Goal: Information Seeking & Learning: Learn about a topic

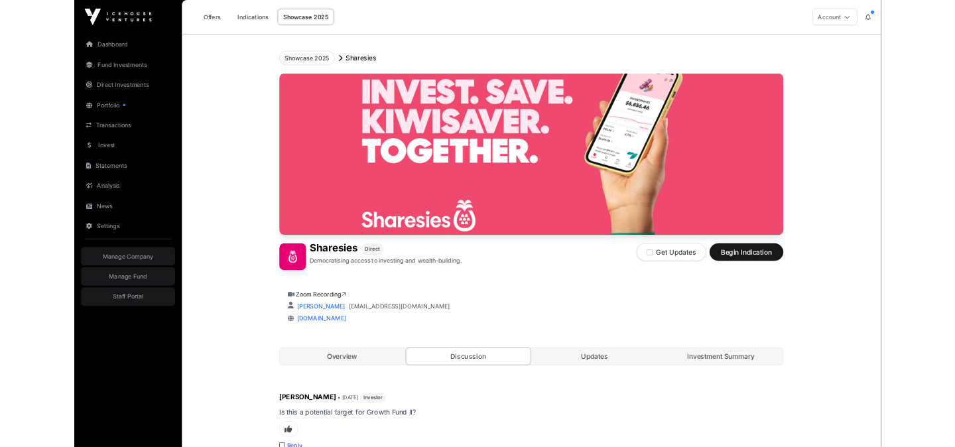
scroll to position [276, 0]
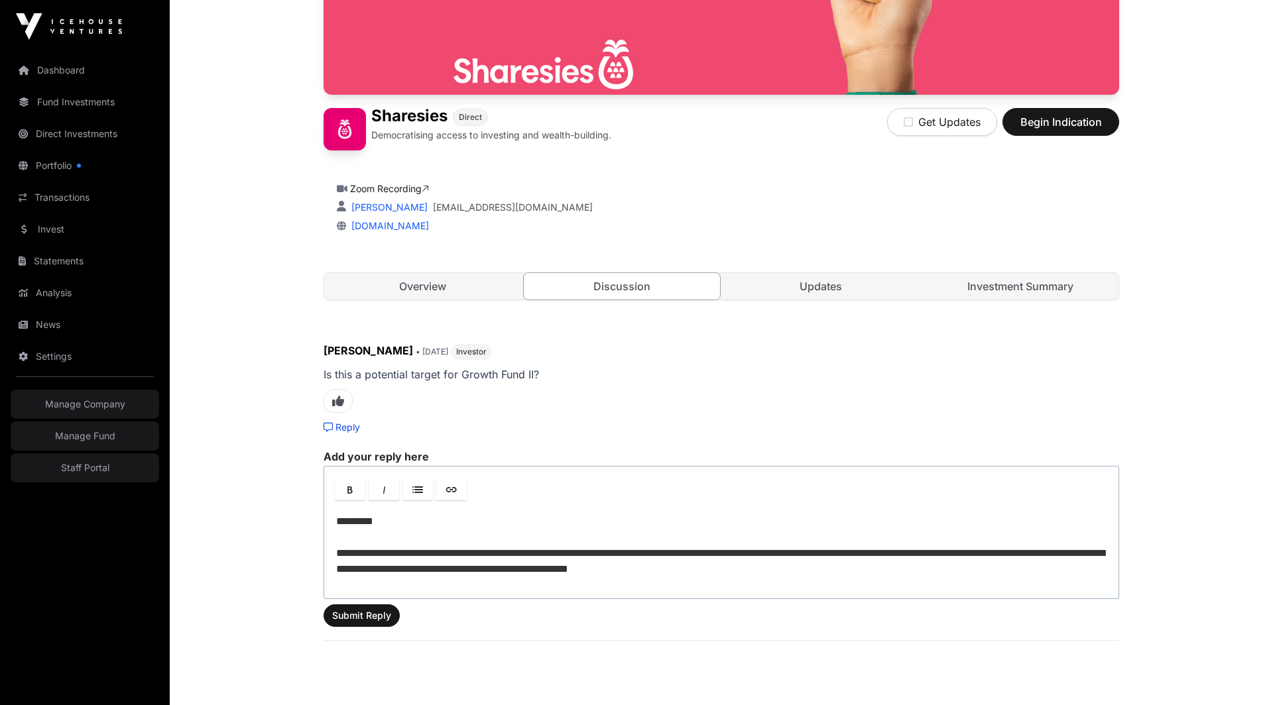
click at [393, 187] on link "Zoom Recording" at bounding box center [389, 188] width 79 height 11
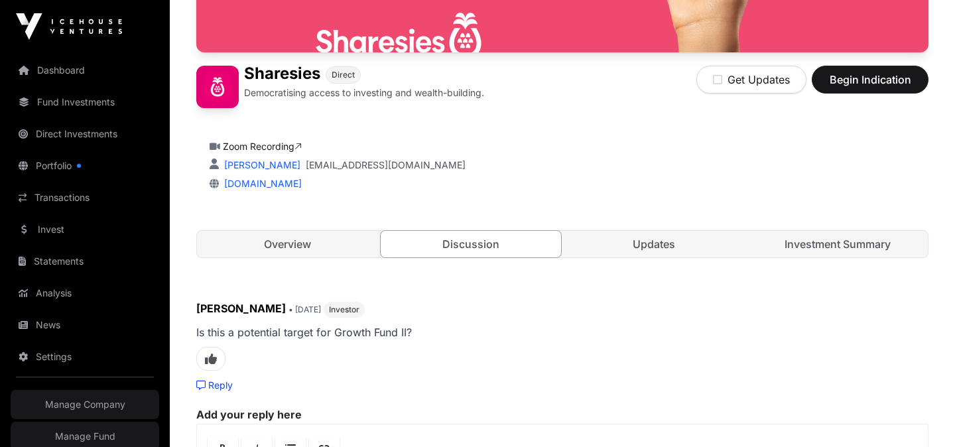
click at [59, 225] on link "Invest" at bounding box center [85, 229] width 149 height 29
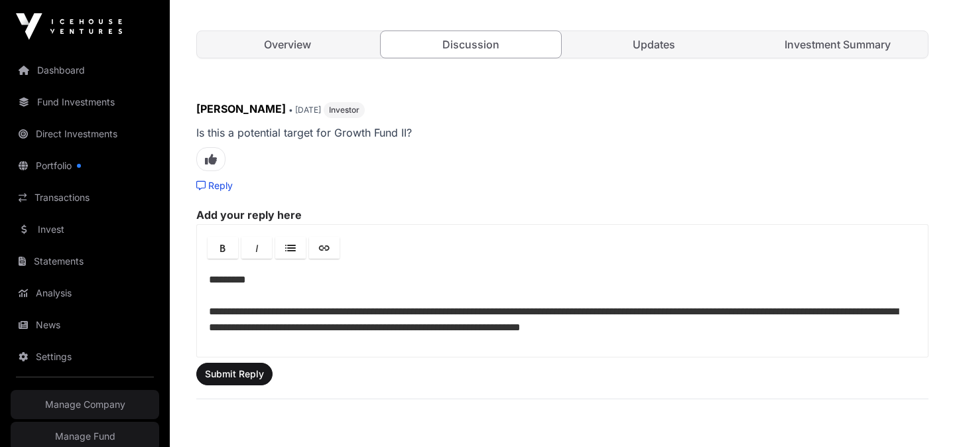
click at [553, 318] on p "**********" at bounding box center [562, 304] width 707 height 64
click at [739, 333] on p "**********" at bounding box center [562, 304] width 707 height 64
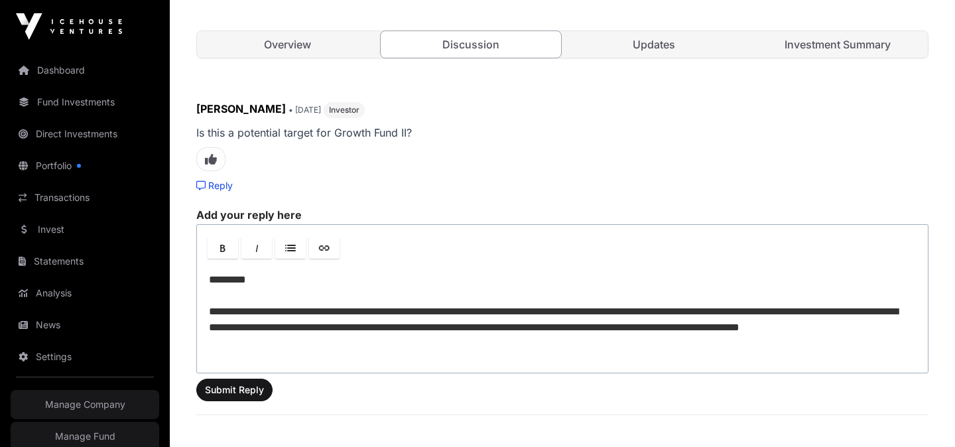
click at [811, 310] on p "**********" at bounding box center [562, 312] width 707 height 80
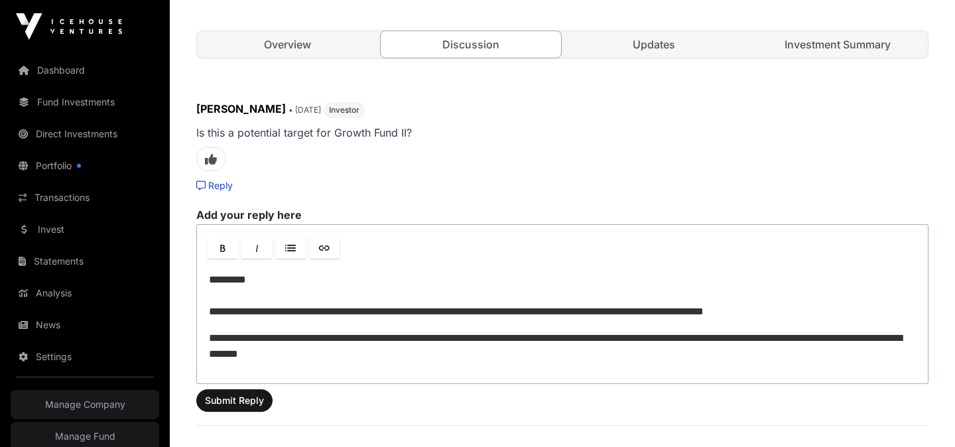
click at [402, 350] on p "**********" at bounding box center [562, 346] width 707 height 32
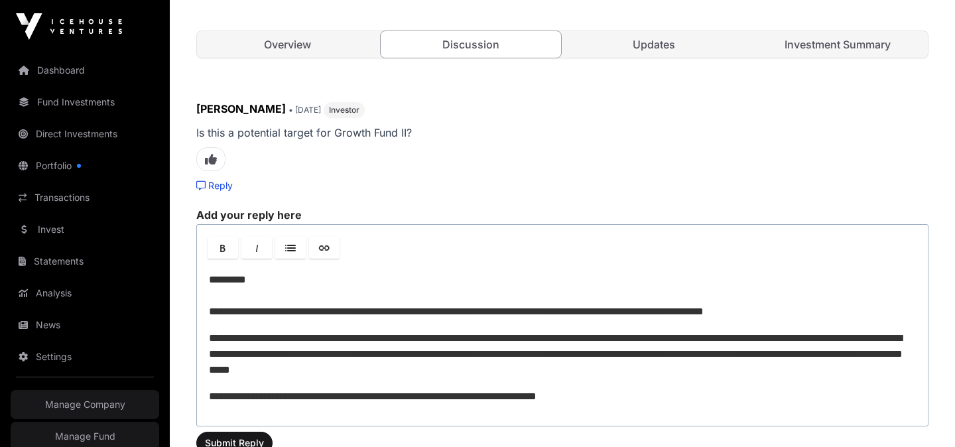
click at [526, 400] on p "**********" at bounding box center [562, 397] width 707 height 16
click at [625, 402] on p "**********" at bounding box center [562, 397] width 707 height 16
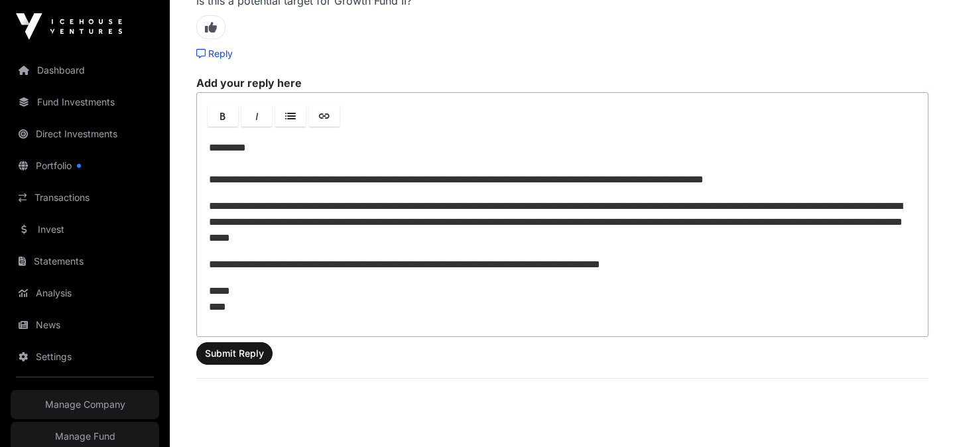
scroll to position [608, 0]
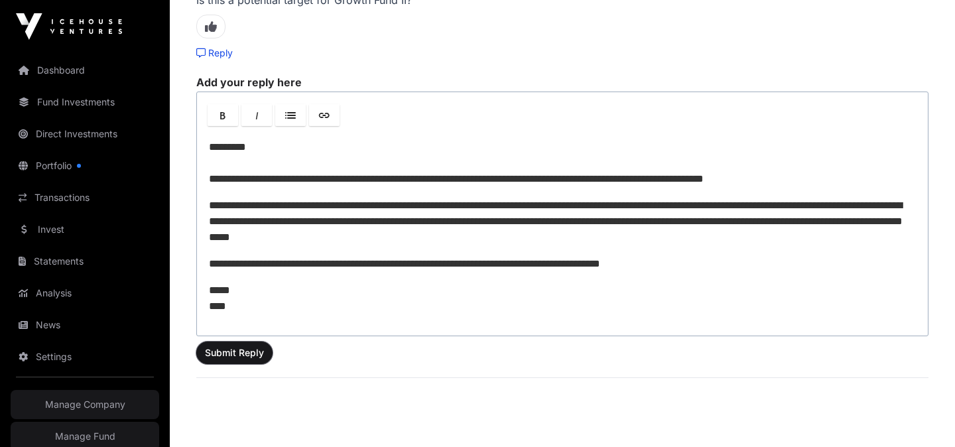
click at [235, 350] on span "Submit Reply" at bounding box center [234, 352] width 59 height 13
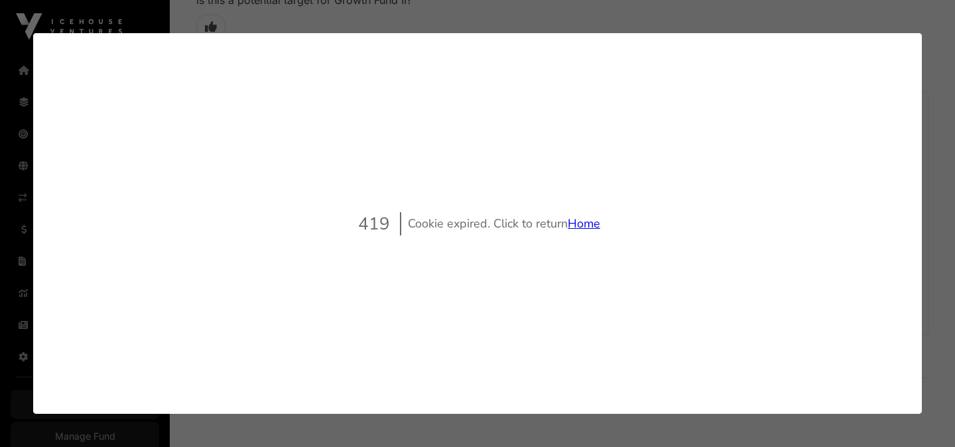
scroll to position [0, 0]
click at [576, 220] on link "Home" at bounding box center [584, 223] width 32 height 16
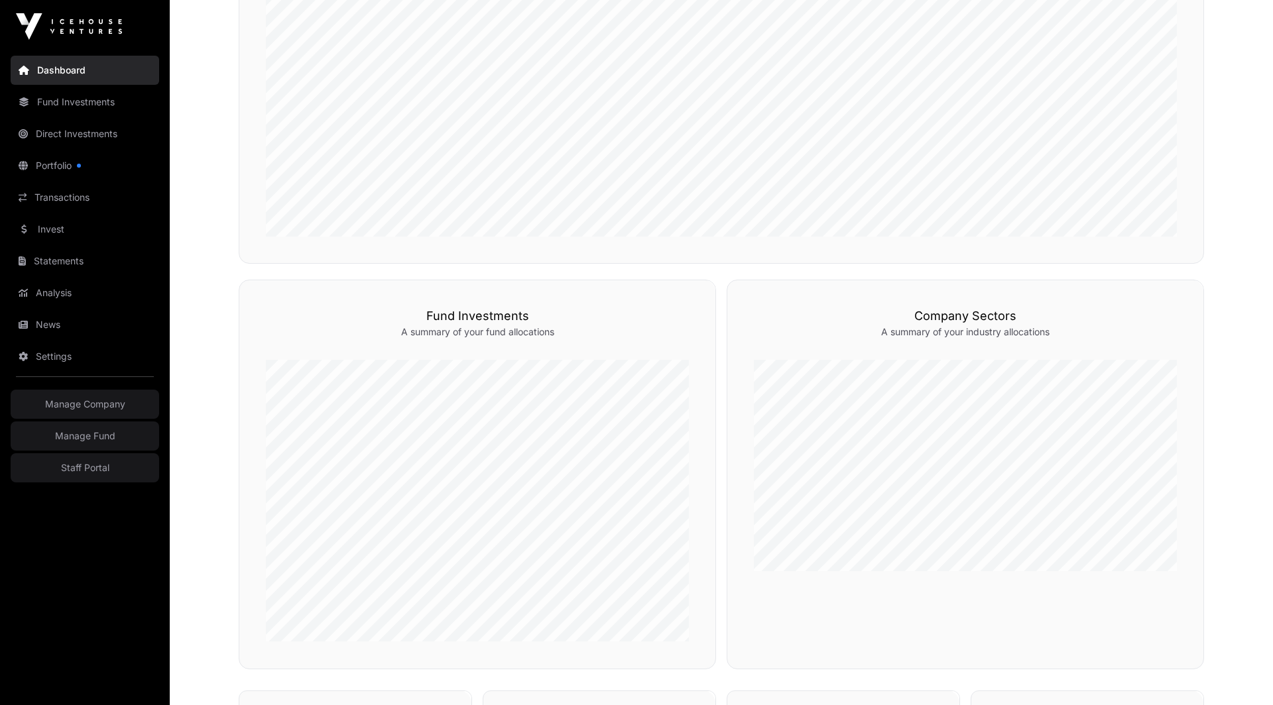
scroll to position [869, 0]
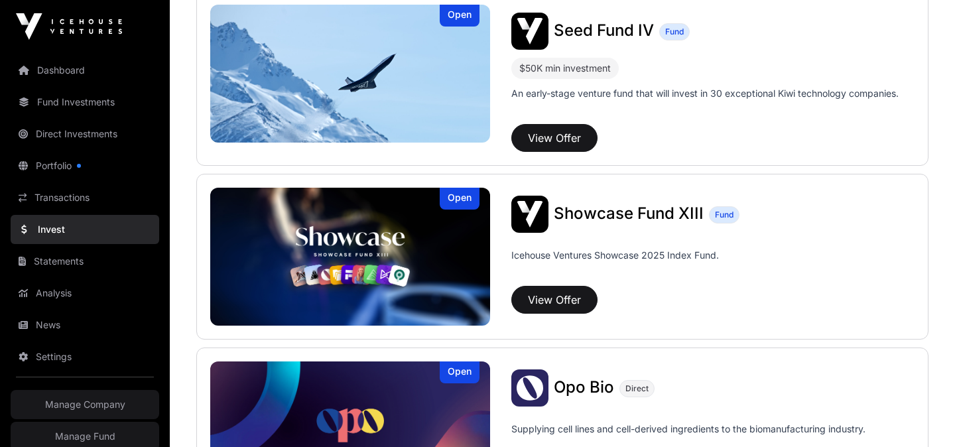
scroll to position [346, 0]
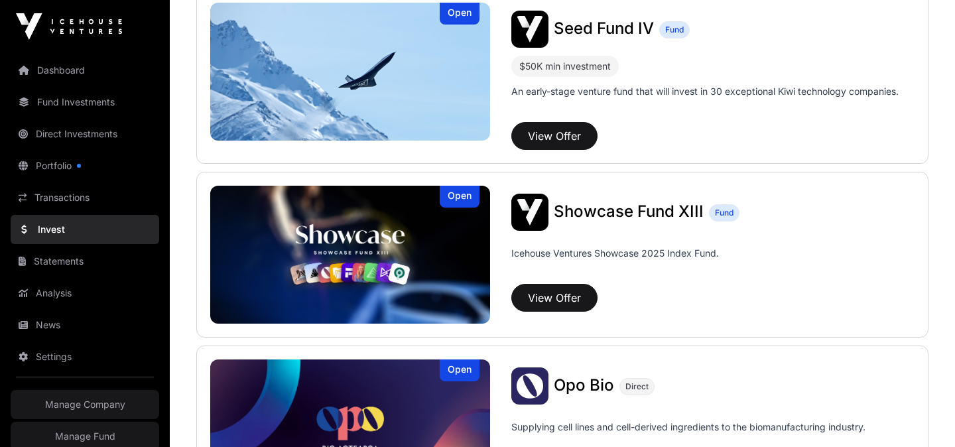
click at [650, 208] on span "Showcase Fund XIII" at bounding box center [629, 211] width 150 height 19
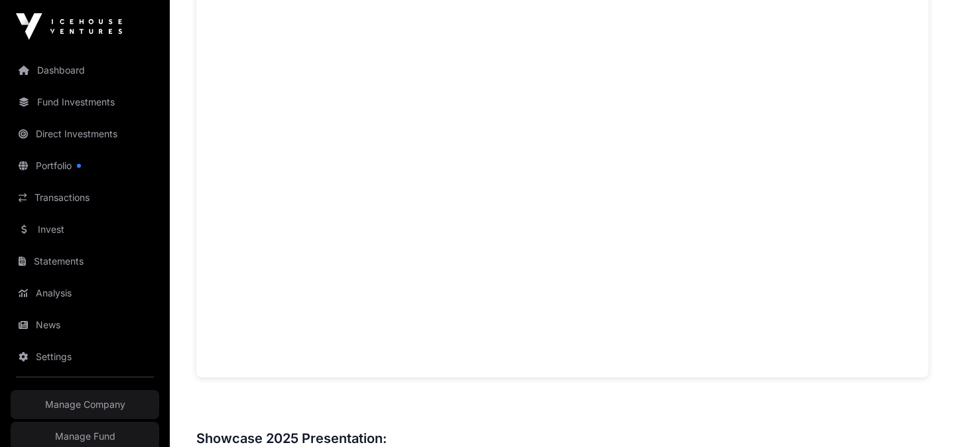
scroll to position [977, 0]
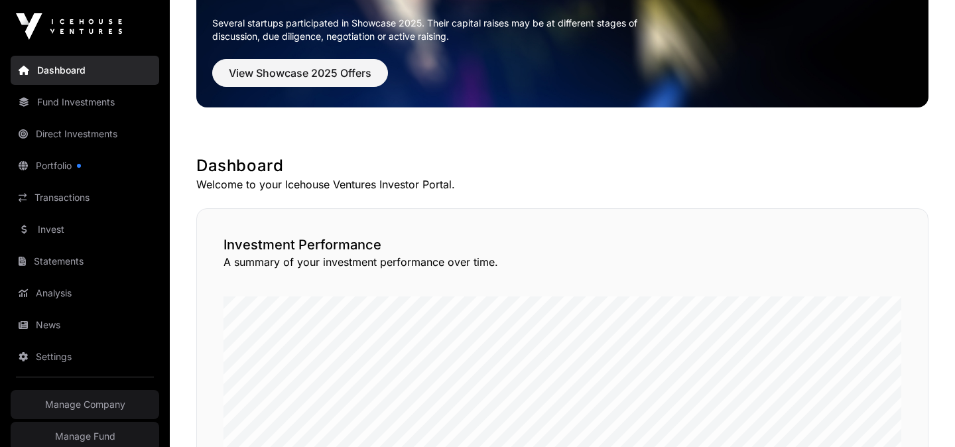
scroll to position [118, 0]
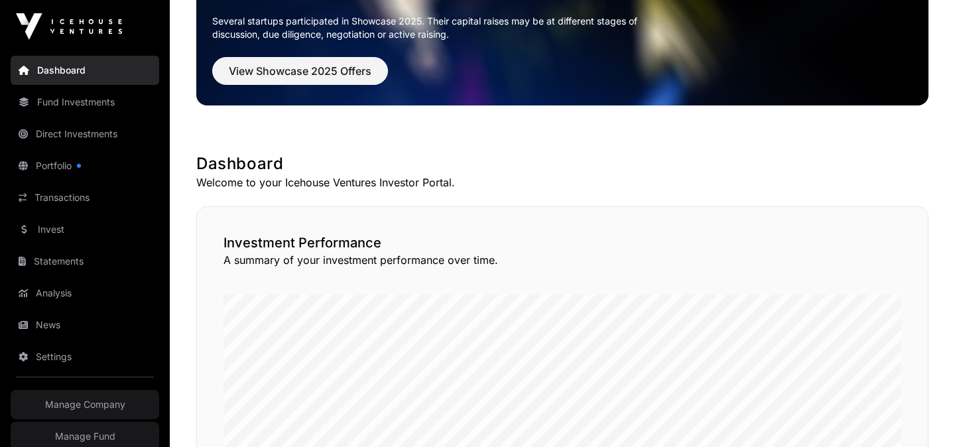
click at [64, 235] on link "Invest" at bounding box center [85, 229] width 149 height 29
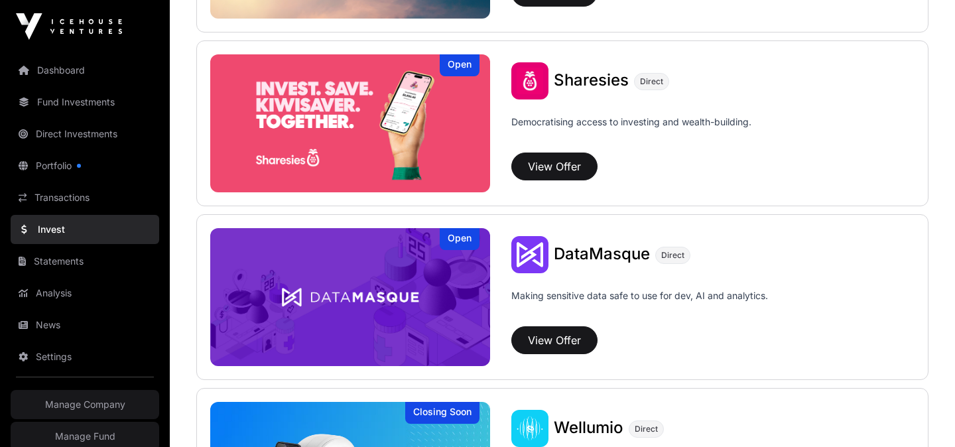
scroll to position [1693, 0]
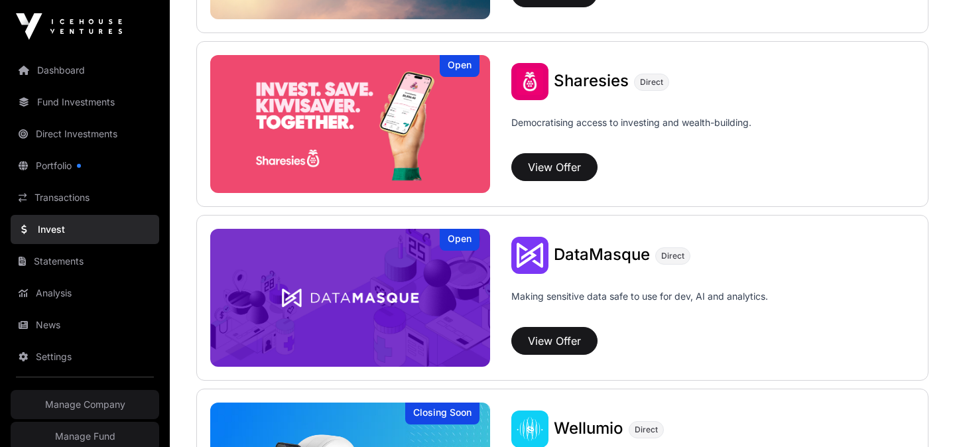
click at [585, 87] on span "Sharesies" at bounding box center [591, 80] width 75 height 19
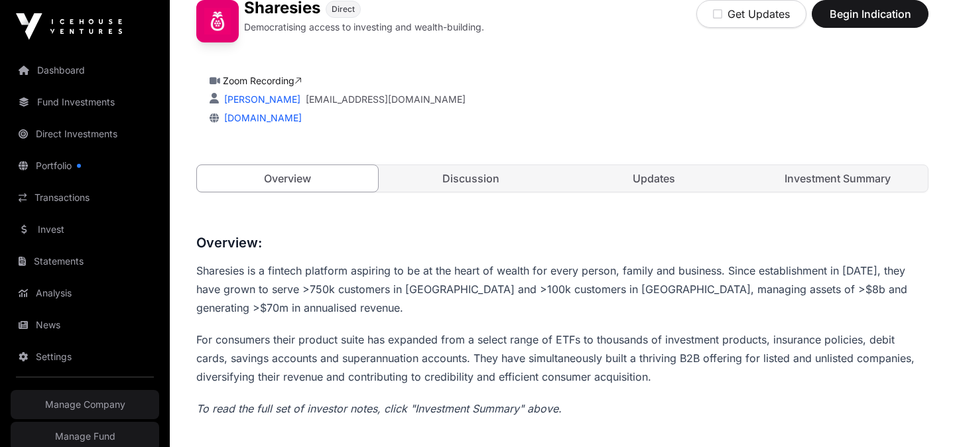
scroll to position [355, 0]
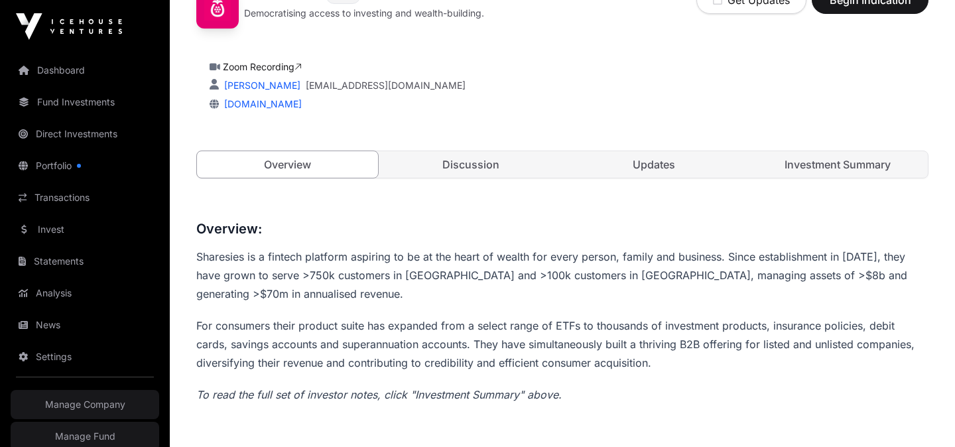
click at [552, 160] on link "Discussion" at bounding box center [471, 164] width 181 height 27
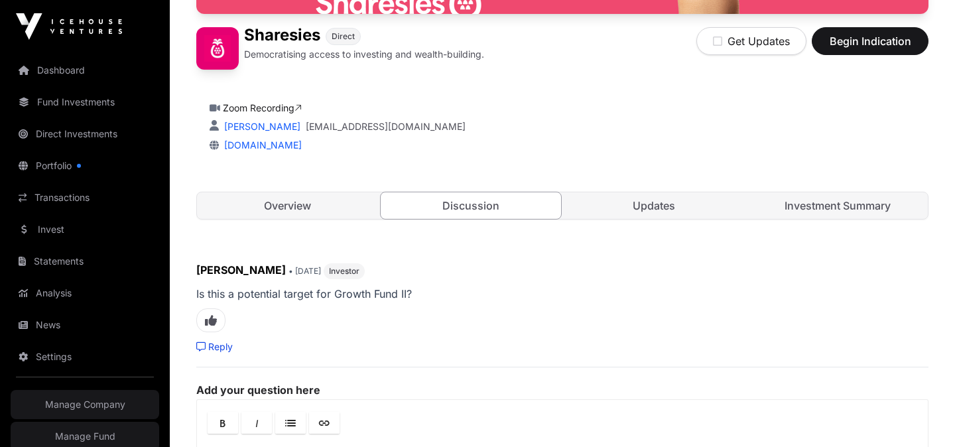
scroll to position [312, 0]
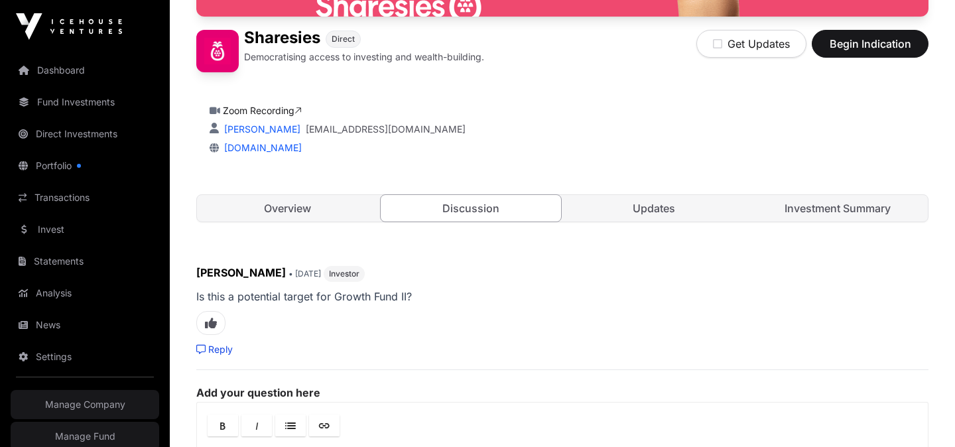
click at [290, 206] on link "Overview" at bounding box center [287, 208] width 181 height 27
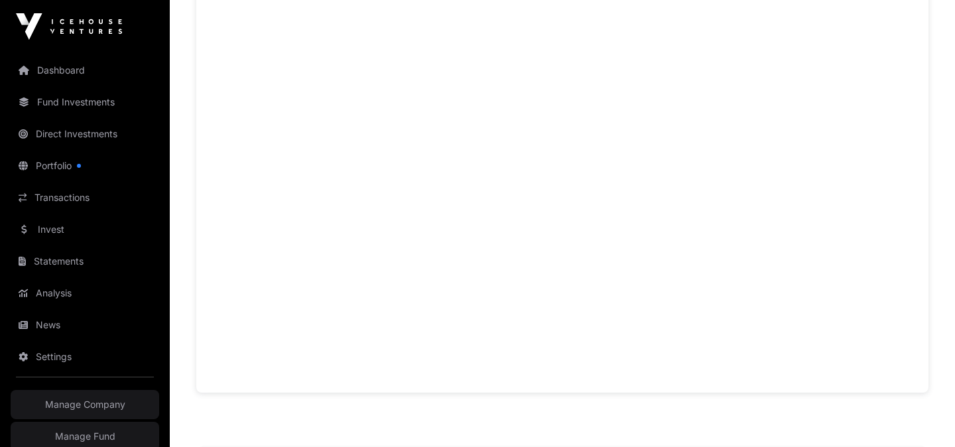
scroll to position [991, 0]
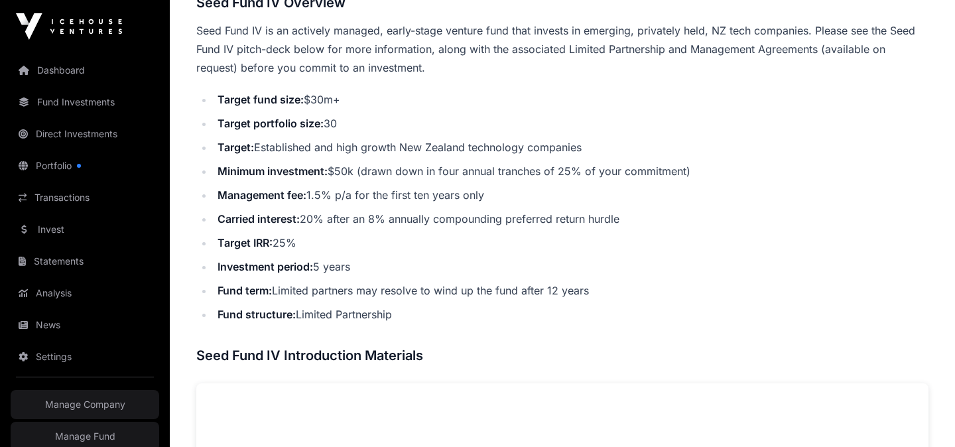
scroll to position [577, 0]
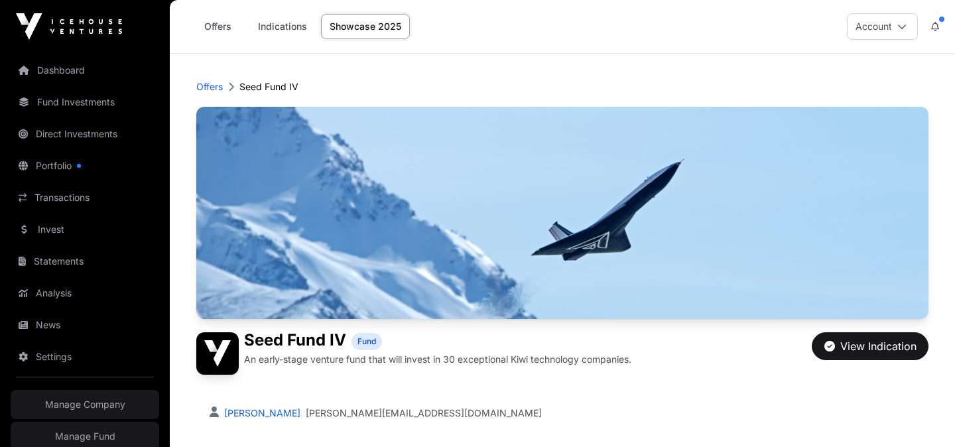
click at [215, 86] on p "Offers" at bounding box center [209, 86] width 27 height 13
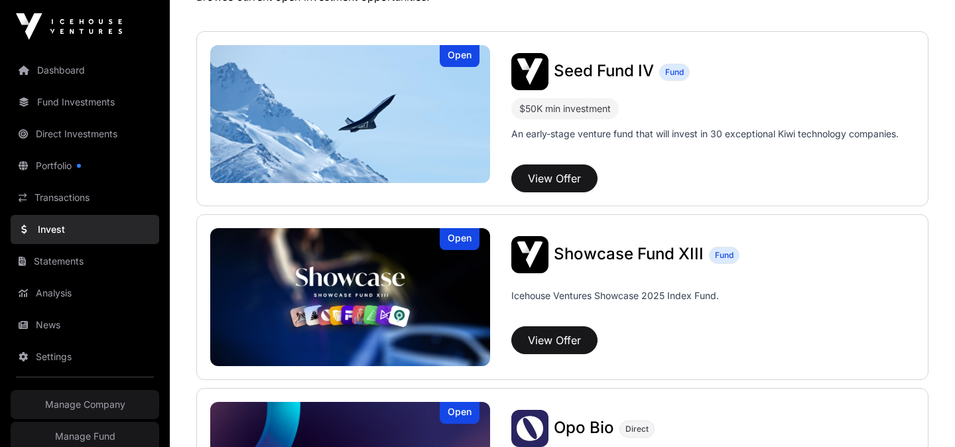
scroll to position [391, 0]
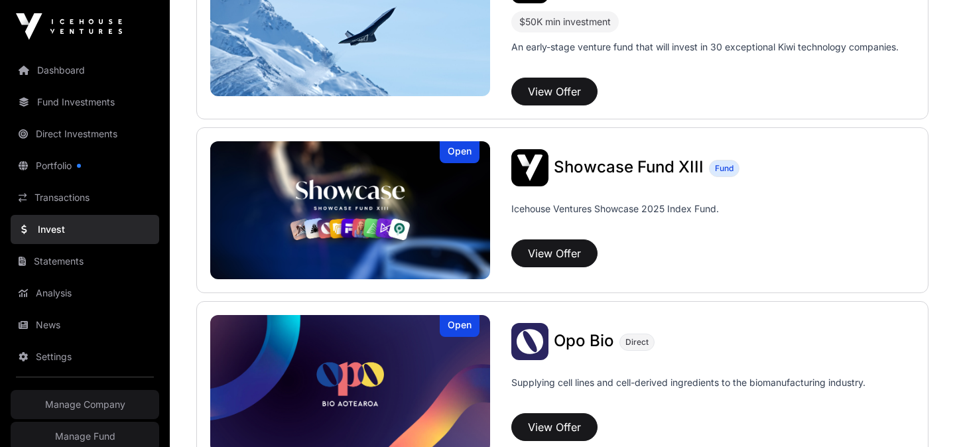
click at [623, 162] on span "Showcase Fund XIII" at bounding box center [629, 166] width 150 height 19
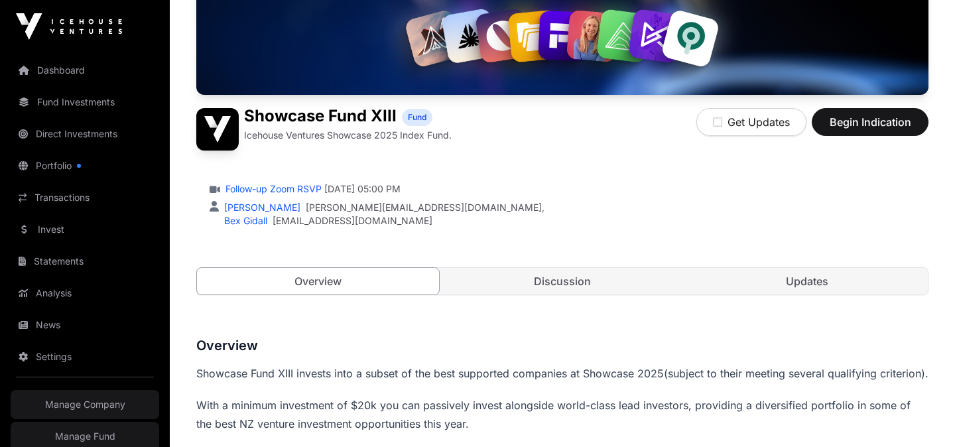
scroll to position [233, 0]
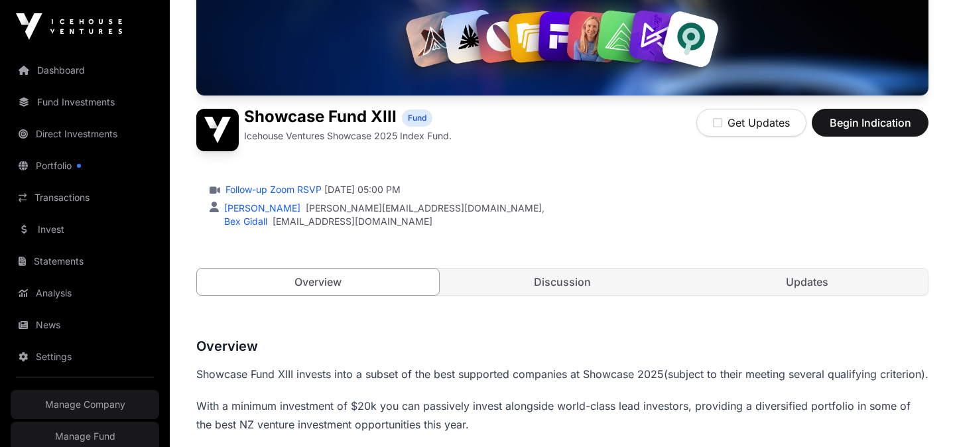
click at [300, 188] on link "Follow-up Zoom RSVP" at bounding box center [272, 189] width 99 height 13
